Goal: Browse casually: Explore the website without a specific task or goal

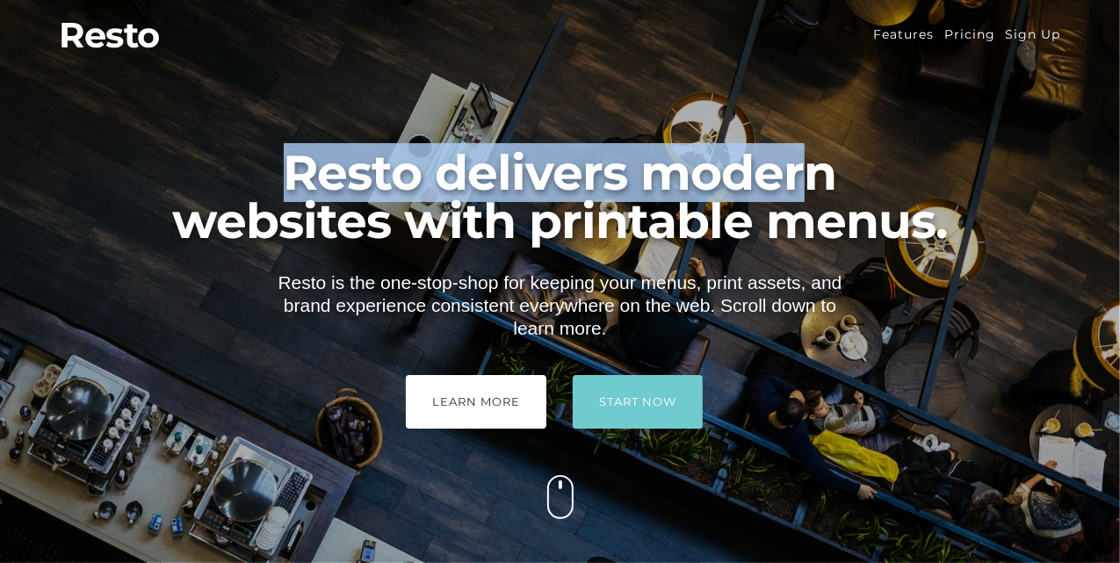
drag, startPoint x: 218, startPoint y: 161, endPoint x: 806, endPoint y: 143, distance: 588.0
click at [806, 148] on span "Resto delivers modern" at bounding box center [560, 172] width 908 height 48
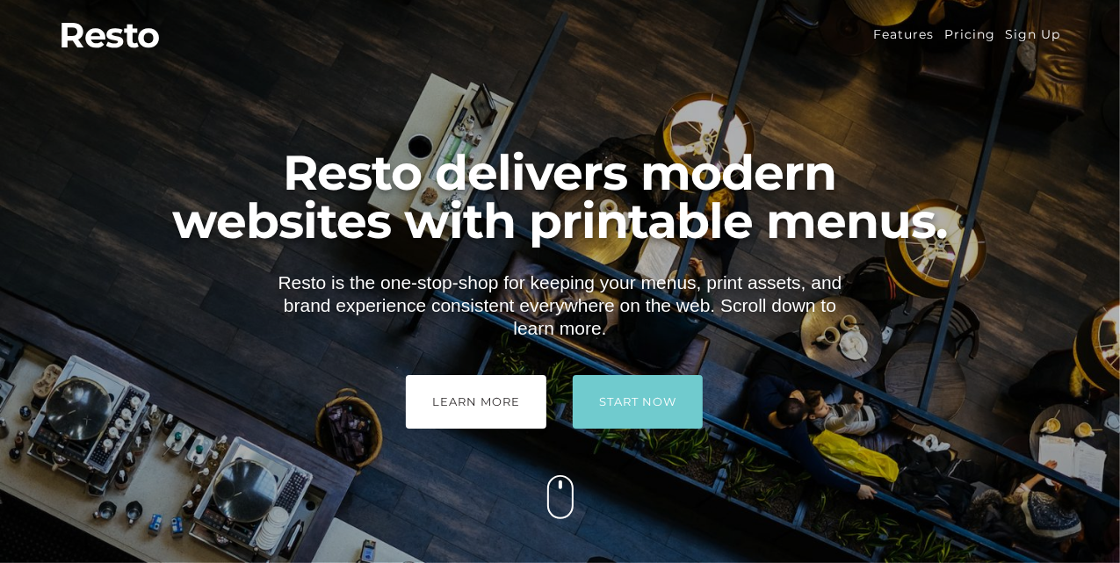
click at [819, 250] on div "Resto delivers modern websites with printable menus. Resto is the one-stop-shop…" at bounding box center [560, 280] width 934 height 298
drag, startPoint x: 266, startPoint y: 271, endPoint x: 492, endPoint y: 270, distance: 225.8
click at [492, 270] on div "Resto delivers modern websites with printable menus. Resto is the one-stop-shop…" at bounding box center [560, 280] width 934 height 298
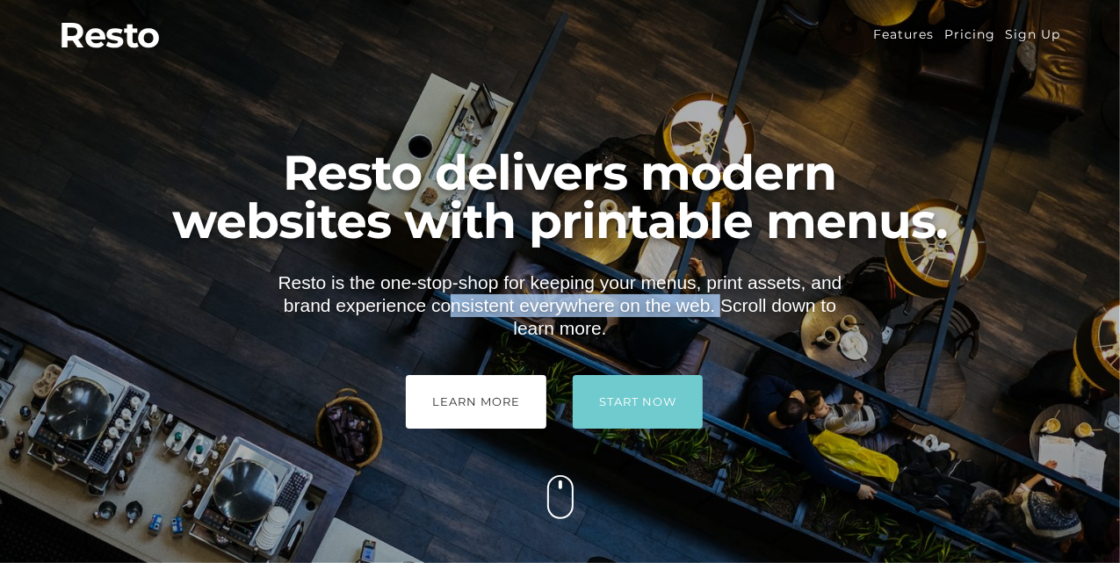
drag, startPoint x: 246, startPoint y: 305, endPoint x: 614, endPoint y: 316, distance: 368.3
click at [611, 316] on div "Resto is the one-stop-shop for keeping your menus, print assets, and brand expe…" at bounding box center [560, 349] width 934 height 157
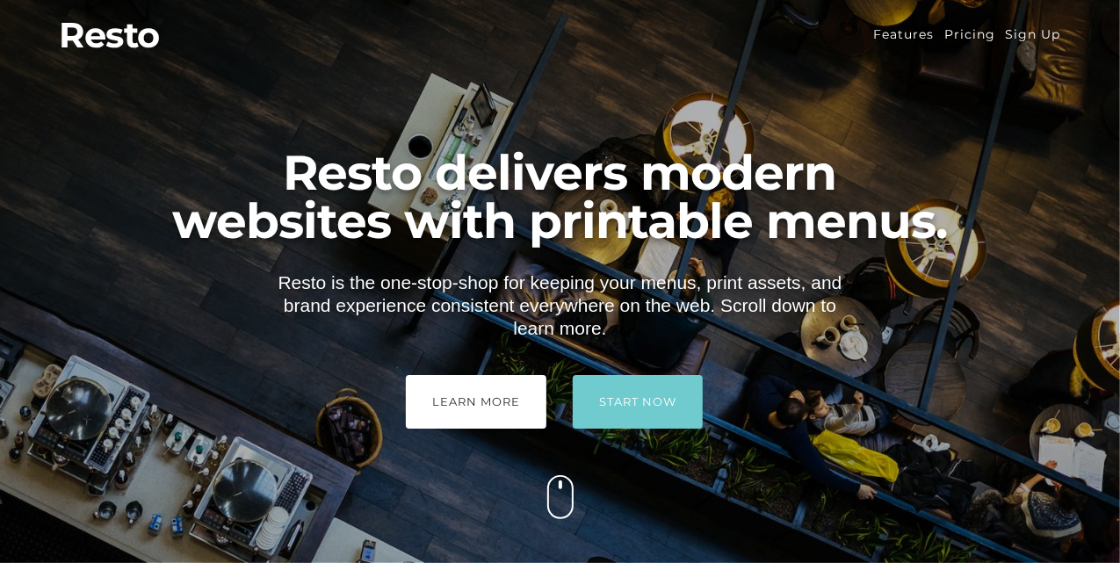
click at [793, 344] on div "Resto is the one-stop-shop for keeping your menus, print assets, and brand expe…" at bounding box center [560, 349] width 622 height 157
click at [898, 344] on div "Resto is the one-stop-shop for keeping your menus, print assets, and brand expe…" at bounding box center [560, 349] width 934 height 157
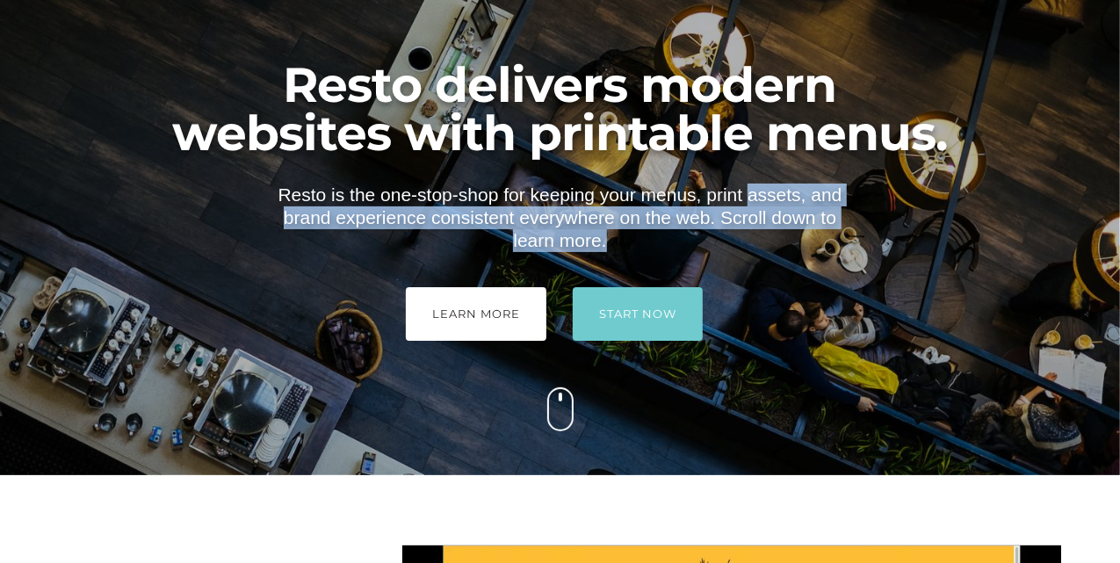
scroll to position [176, 0]
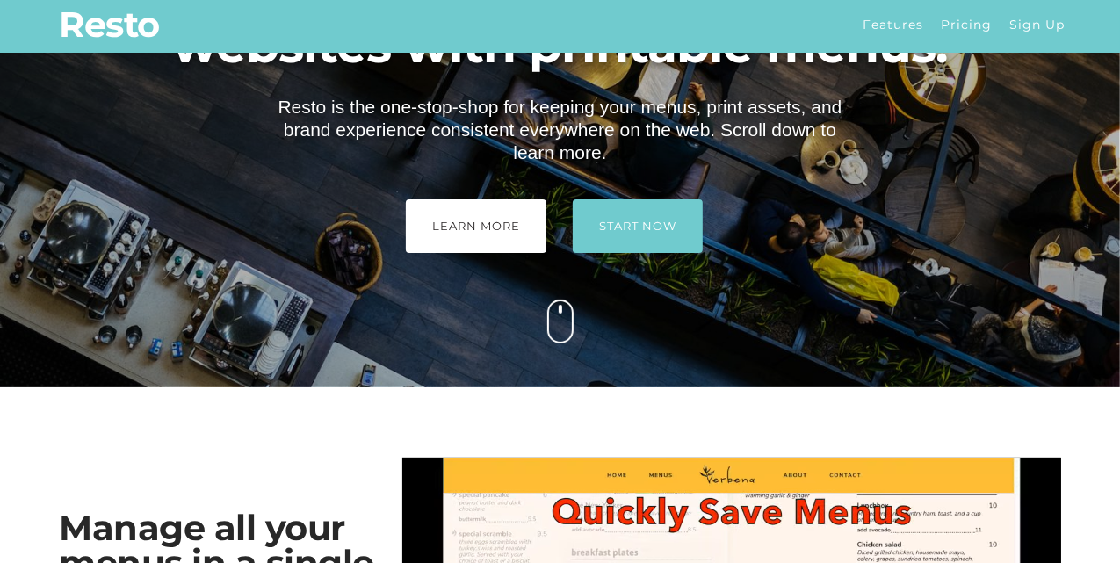
drag, startPoint x: 557, startPoint y: 316, endPoint x: 446, endPoint y: 334, distance: 112.1
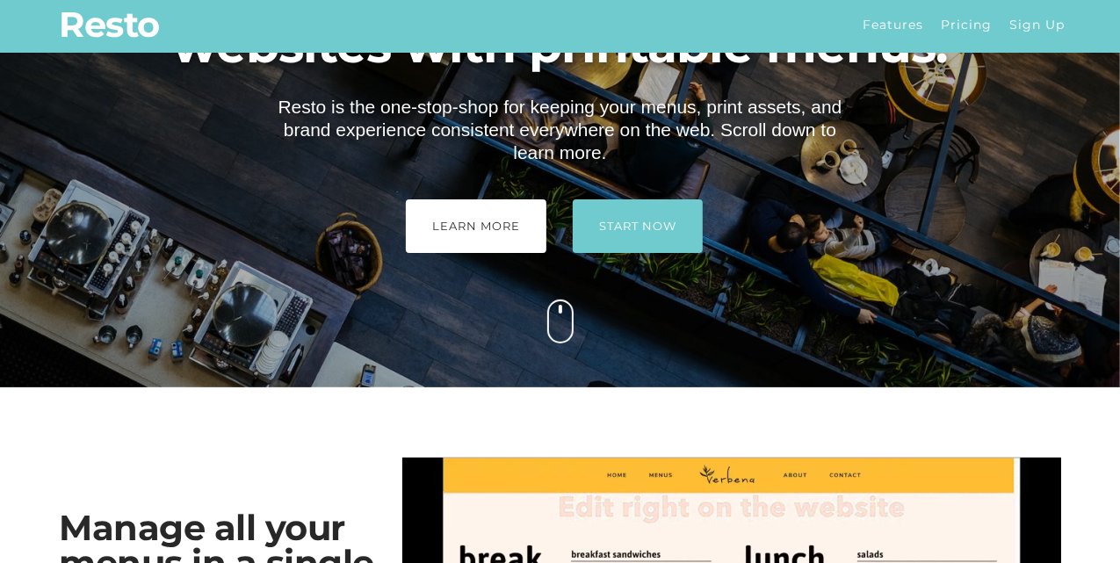
click at [446, 334] on div at bounding box center [560, 105] width 1120 height 563
